Goal: Navigation & Orientation: Find specific page/section

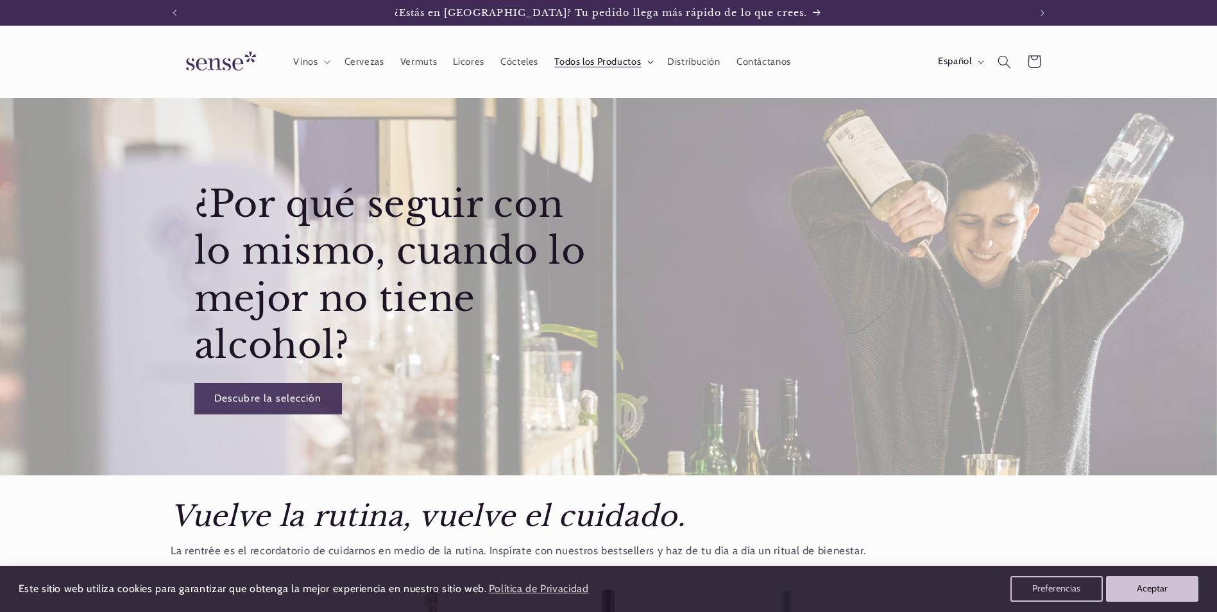
click at [635, 60] on span "Todos los Productos" at bounding box center [597, 62] width 87 height 12
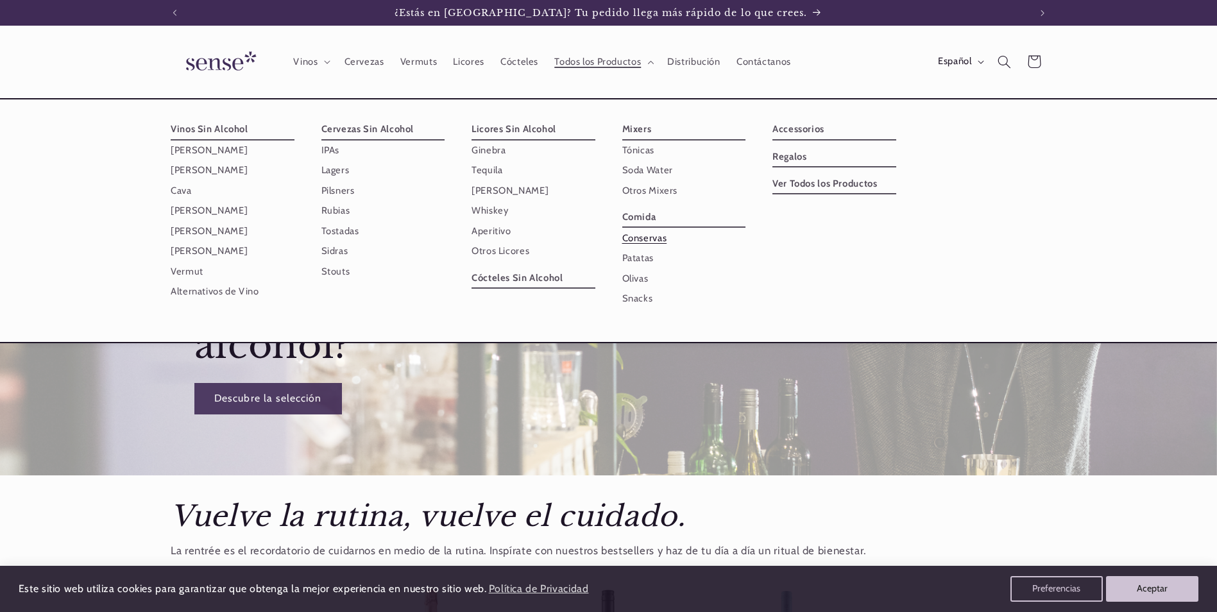
click at [645, 241] on link "Conservas" at bounding box center [685, 238] width 124 height 20
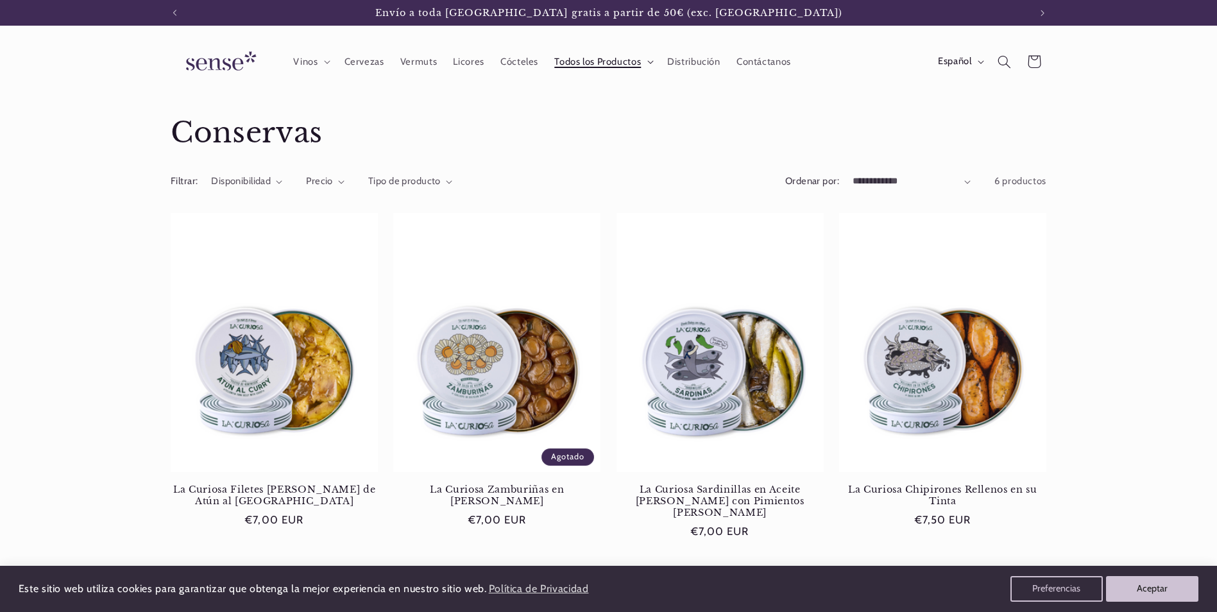
click at [640, 58] on summary "Todos los Productos" at bounding box center [603, 61] width 113 height 28
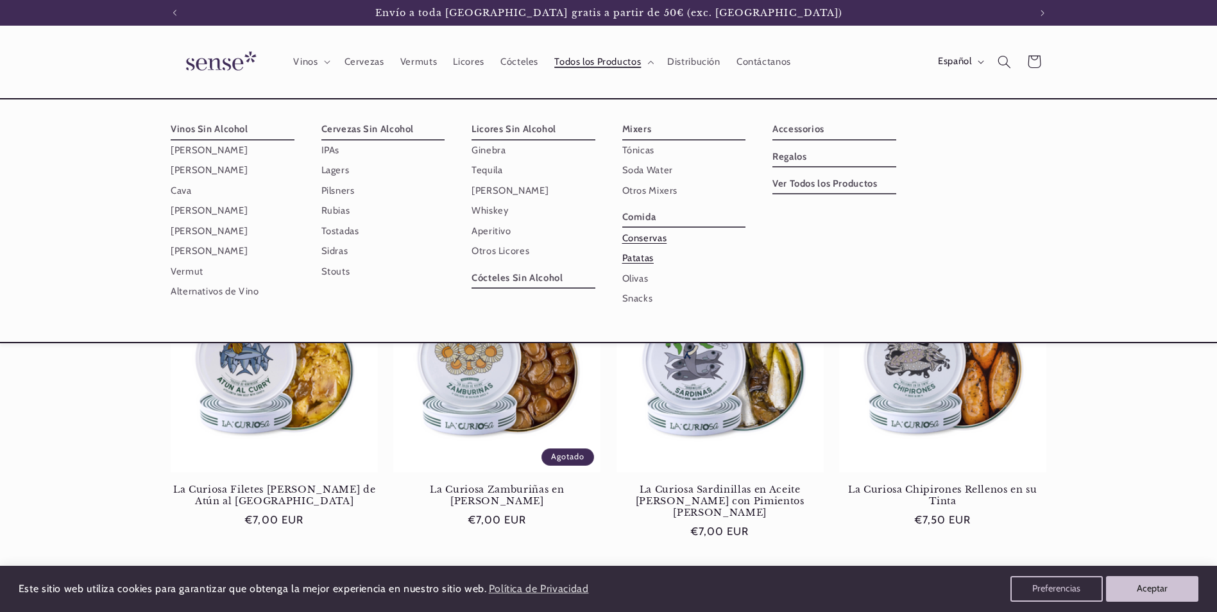
click at [632, 253] on link "Patatas" at bounding box center [685, 258] width 124 height 20
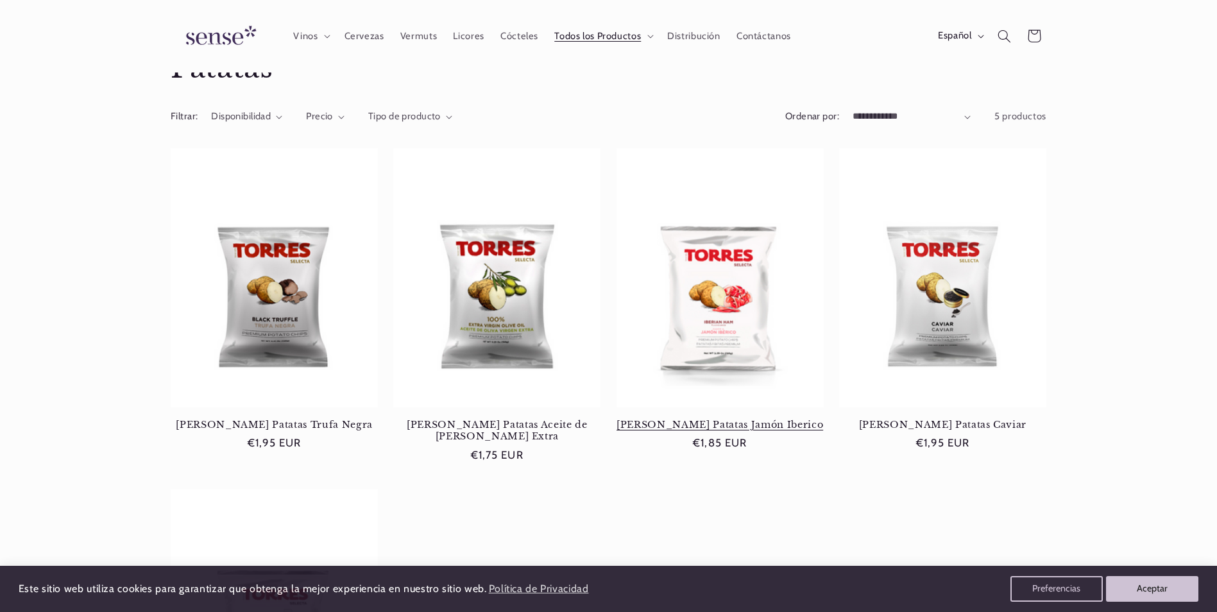
scroll to position [64, 0]
click at [1095, 440] on div "Torres Patatas Trufa Negra Torres Patatas Trufa Negra Precio habitual €1,95 EUR…" at bounding box center [608, 483] width 1217 height 668
click at [644, 36] on summary "Todos los Productos" at bounding box center [603, 36] width 113 height 28
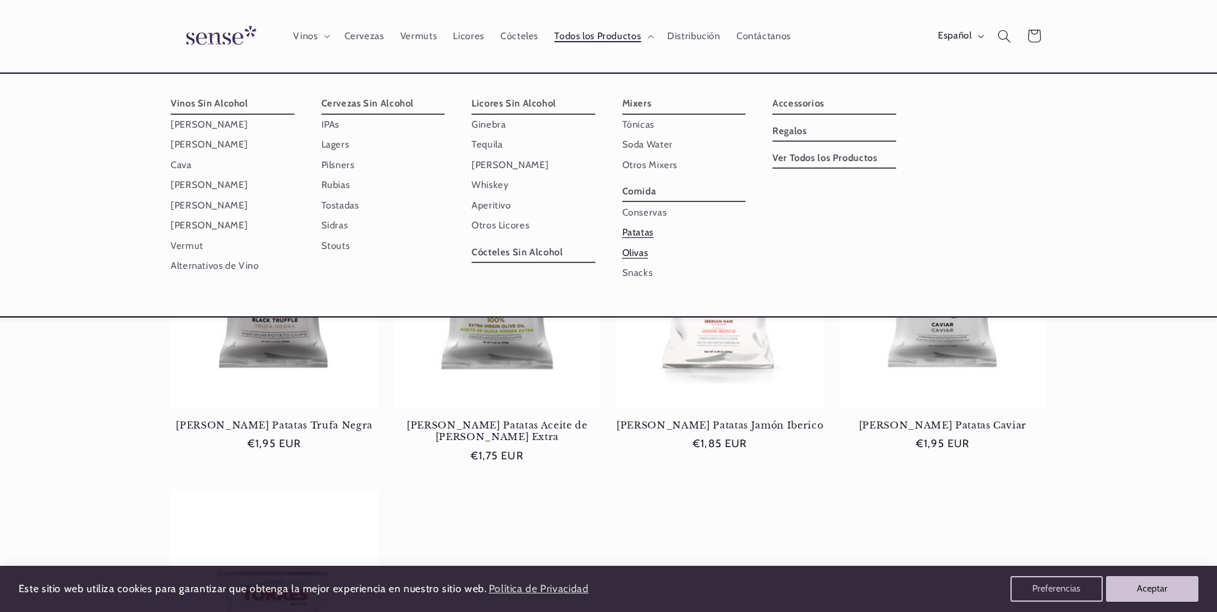
click at [640, 255] on link "Olivas" at bounding box center [685, 253] width 124 height 20
